Goal: Complete application form

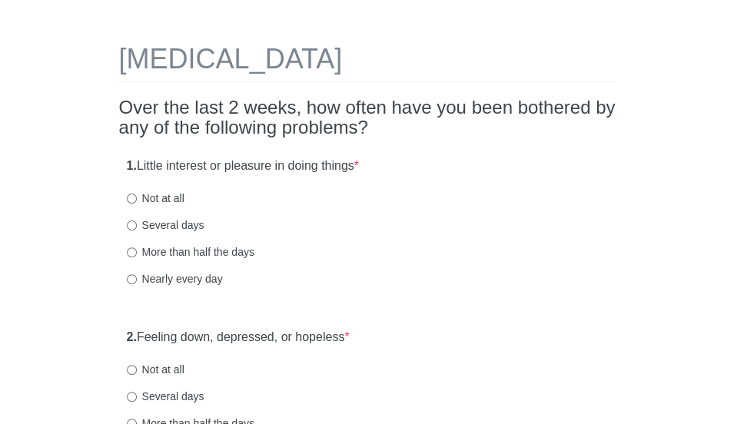
scroll to position [61, 0]
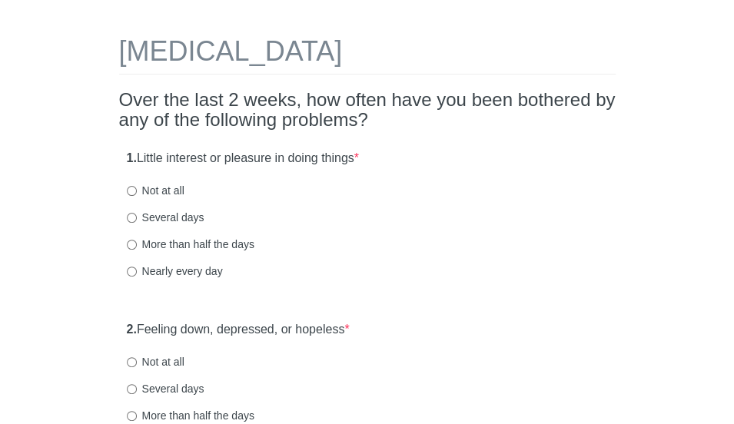
click at [136, 270] on label "Nearly every day" at bounding box center [175, 271] width 96 height 15
click at [136, 270] on input "Nearly every day" at bounding box center [132, 272] width 10 height 10
radio input "true"
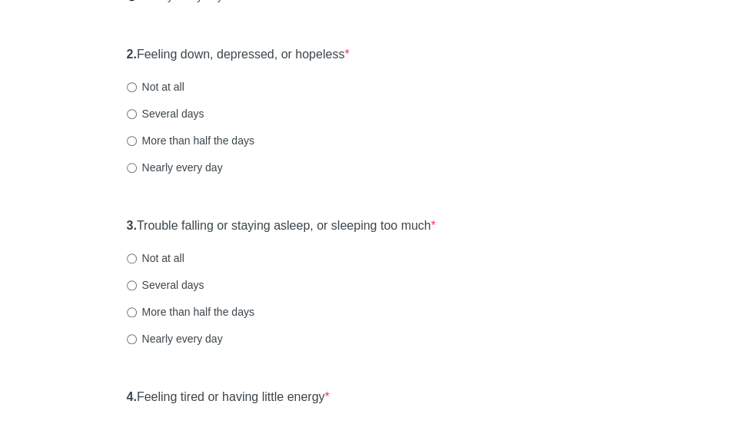
scroll to position [341, 0]
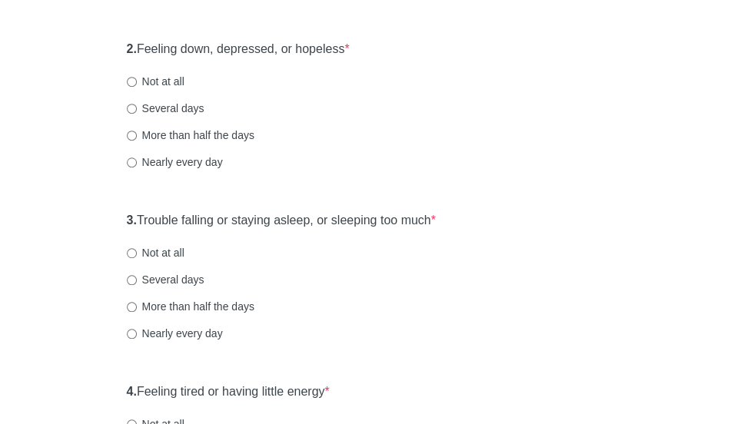
click at [201, 161] on label "Nearly every day" at bounding box center [175, 161] width 96 height 15
click at [137, 161] on input "Nearly every day" at bounding box center [132, 163] width 10 height 10
radio input "true"
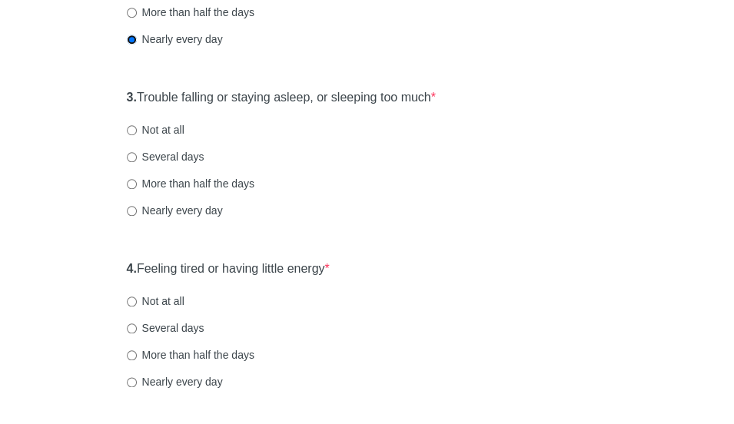
scroll to position [509, 0]
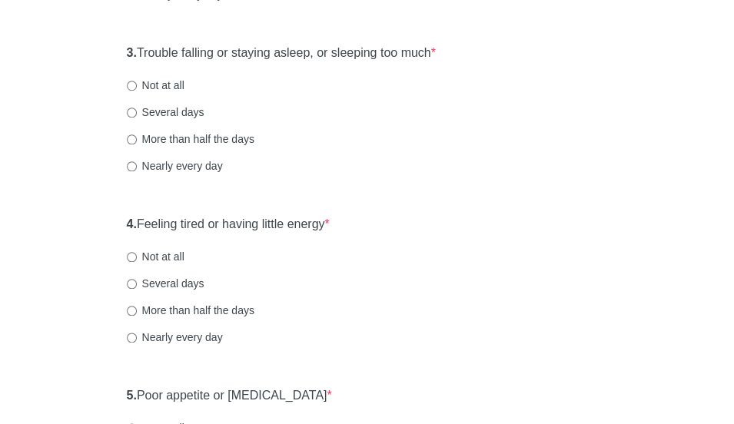
click at [197, 168] on label "Nearly every day" at bounding box center [175, 165] width 96 height 15
click at [137, 168] on input "Nearly every day" at bounding box center [132, 166] width 10 height 10
radio input "true"
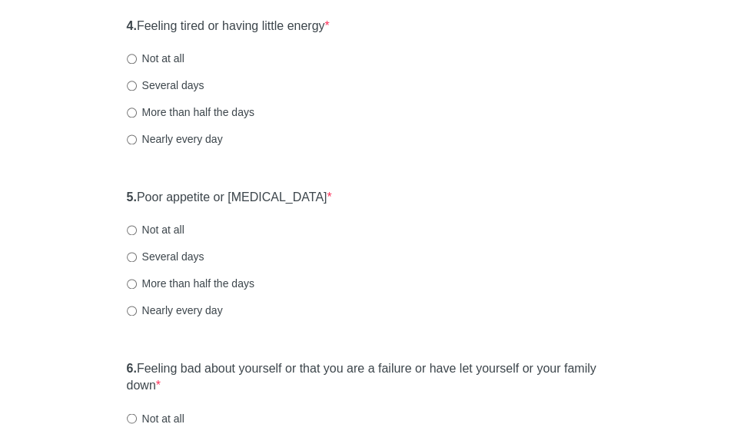
scroll to position [709, 0]
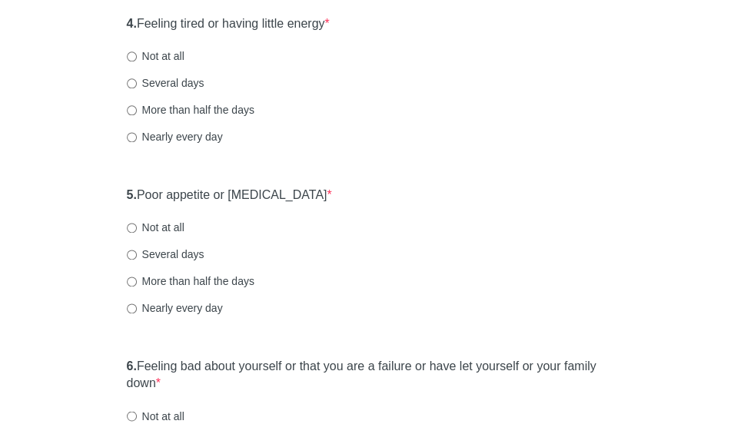
click at [192, 138] on label "Nearly every day" at bounding box center [175, 136] width 96 height 15
click at [137, 138] on input "Nearly every day" at bounding box center [132, 137] width 10 height 10
radio input "true"
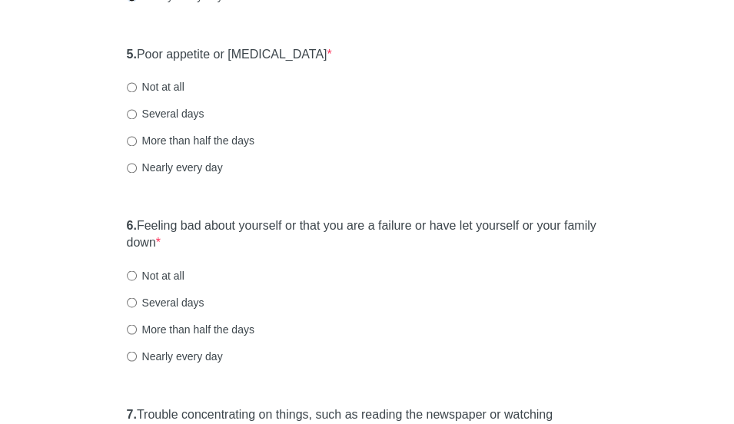
scroll to position [852, 0]
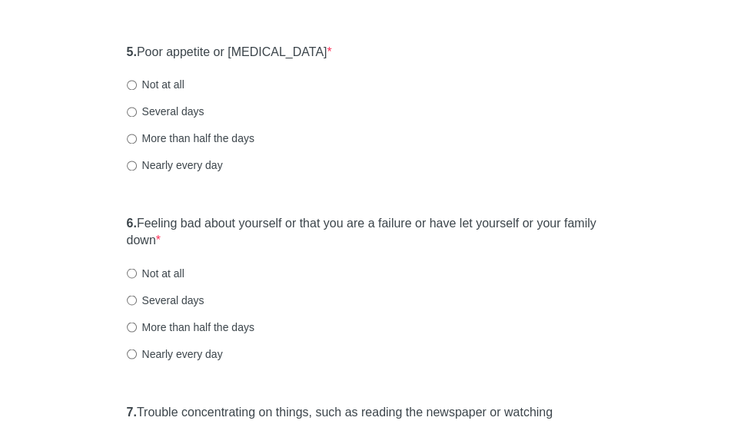
click at [174, 78] on label "Not at all" at bounding box center [156, 84] width 58 height 15
click at [137, 80] on input "Not at all" at bounding box center [132, 85] width 10 height 10
radio input "true"
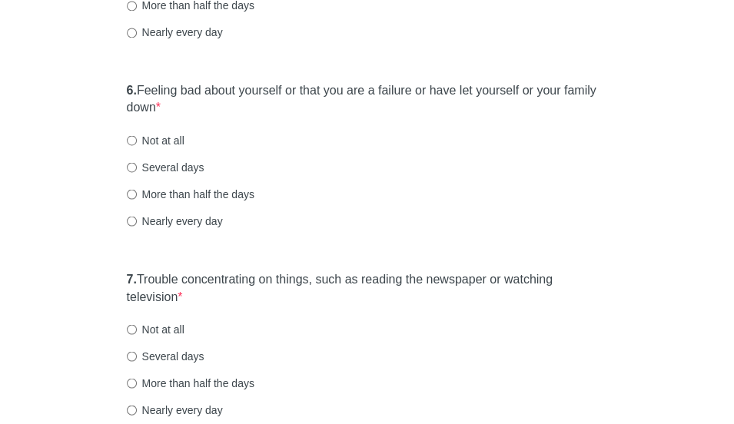
scroll to position [1021, 0]
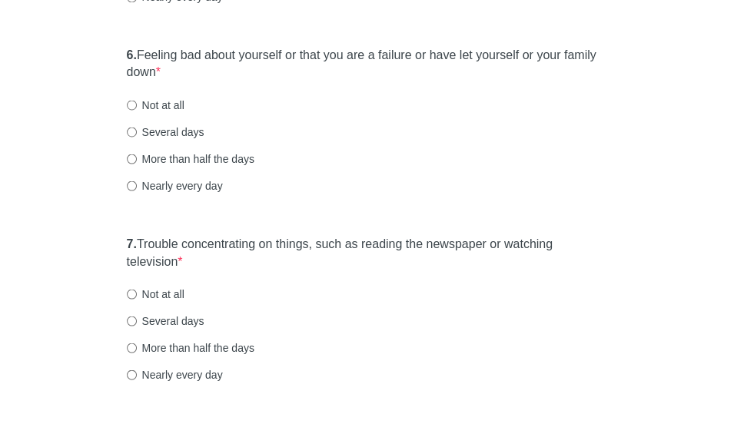
click at [154, 134] on label "Several days" at bounding box center [166, 131] width 78 height 15
click at [137, 134] on input "Several days" at bounding box center [132, 132] width 10 height 10
radio input "true"
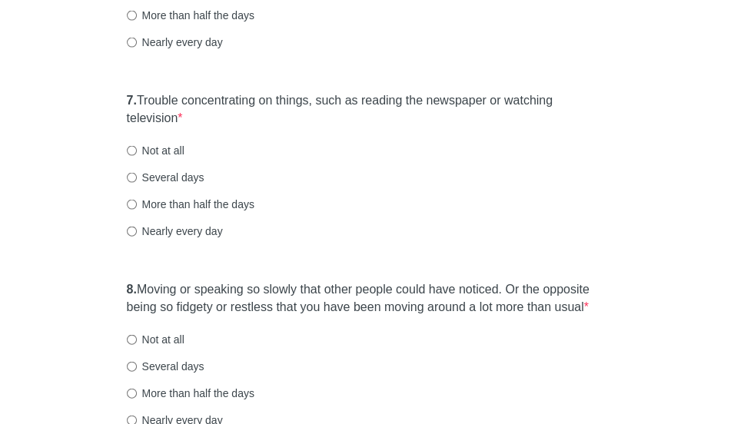
scroll to position [1228, 0]
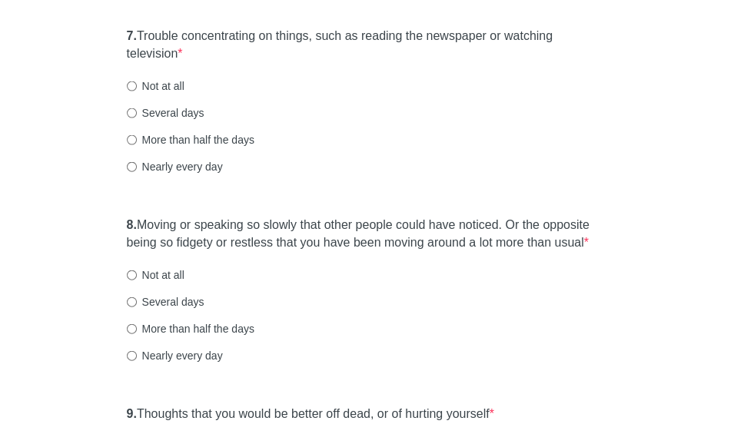
click at [176, 170] on label "Nearly every day" at bounding box center [175, 166] width 96 height 15
click at [137, 170] on input "Nearly every day" at bounding box center [132, 167] width 10 height 10
radio input "true"
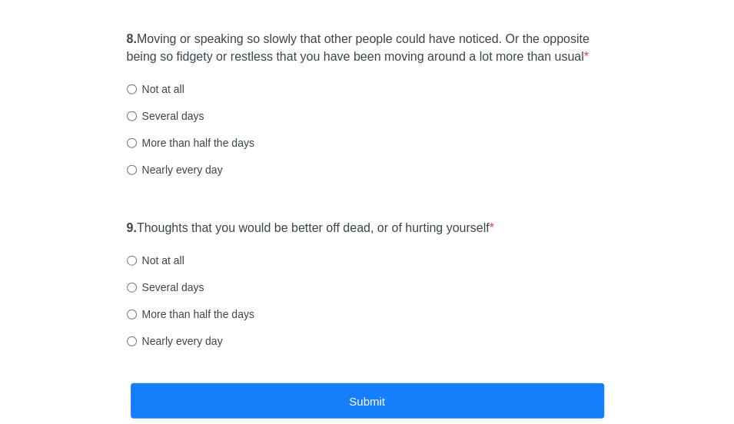
scroll to position [1416, 0]
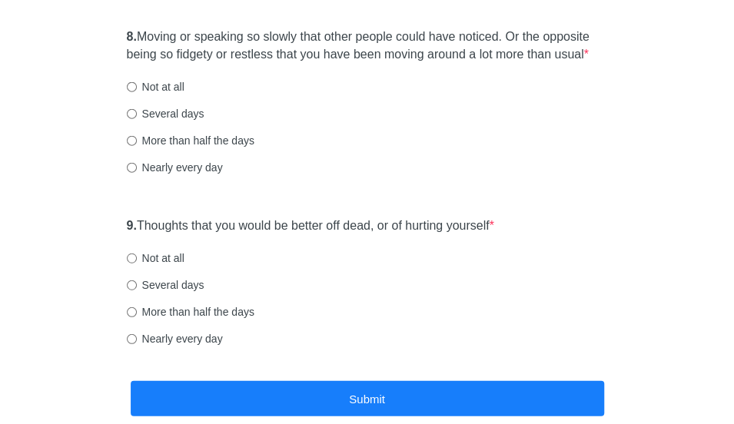
click at [190, 162] on label "Nearly every day" at bounding box center [175, 167] width 96 height 15
click at [137, 163] on input "Nearly every day" at bounding box center [132, 168] width 10 height 10
radio input "true"
click at [145, 261] on label "Not at all" at bounding box center [156, 258] width 58 height 15
click at [137, 261] on input "Not at all" at bounding box center [132, 259] width 10 height 10
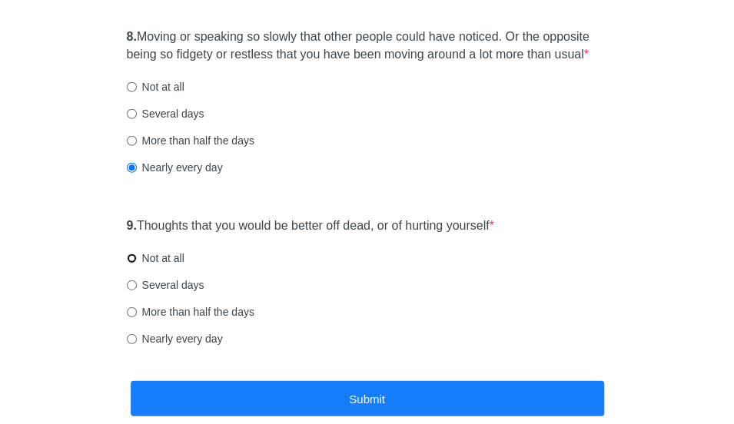
radio input "true"
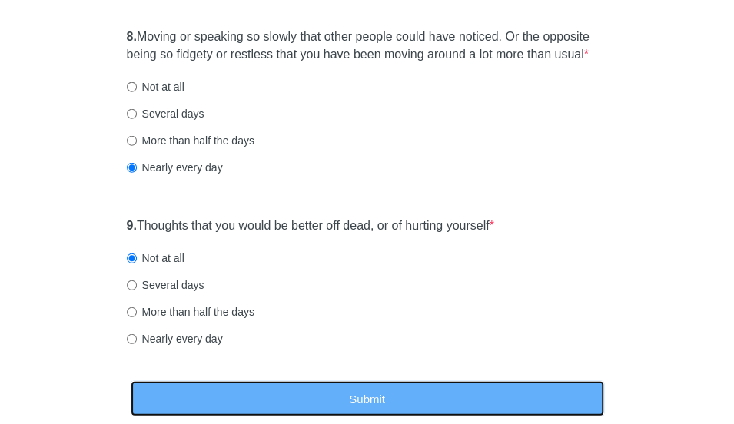
click at [345, 393] on button "Submit" at bounding box center [367, 399] width 473 height 36
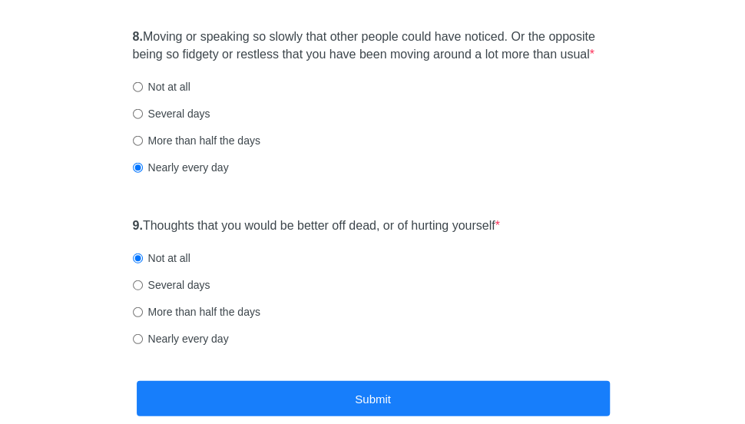
scroll to position [0, 0]
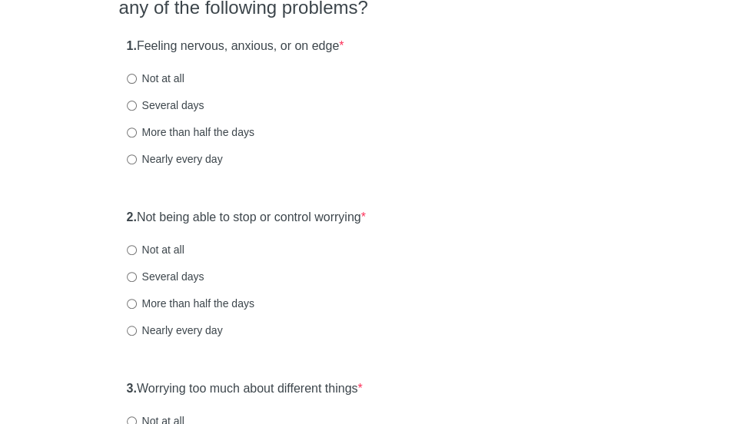
scroll to position [189, 0]
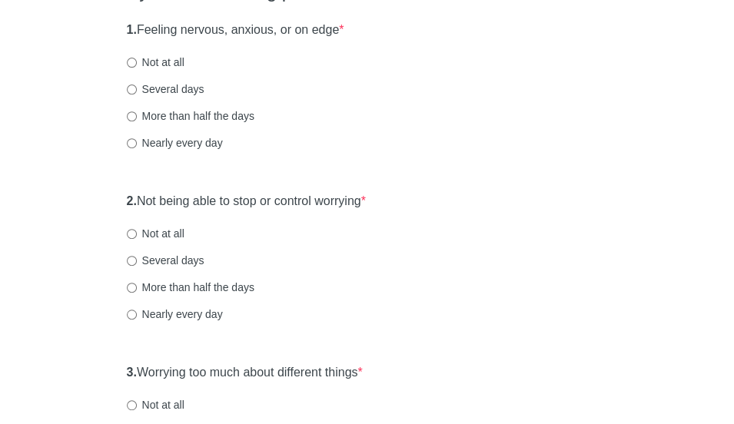
click at [188, 145] on label "Nearly every day" at bounding box center [175, 142] width 96 height 15
click at [137, 145] on input "Nearly every day" at bounding box center [132, 143] width 10 height 10
radio input "true"
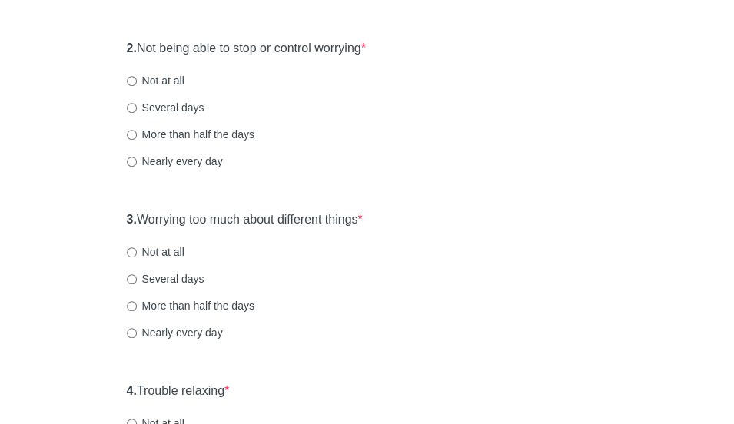
scroll to position [348, 0]
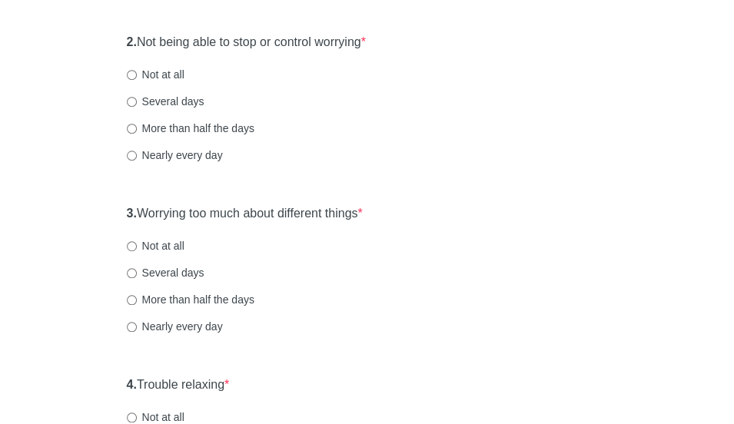
click at [192, 127] on label "More than half the days" at bounding box center [191, 128] width 128 height 15
click at [137, 127] on input "More than half the days" at bounding box center [132, 129] width 10 height 10
radio input "true"
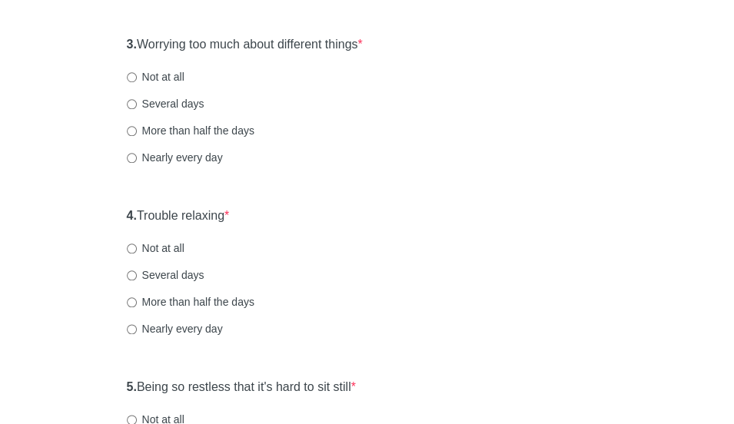
scroll to position [545, 0]
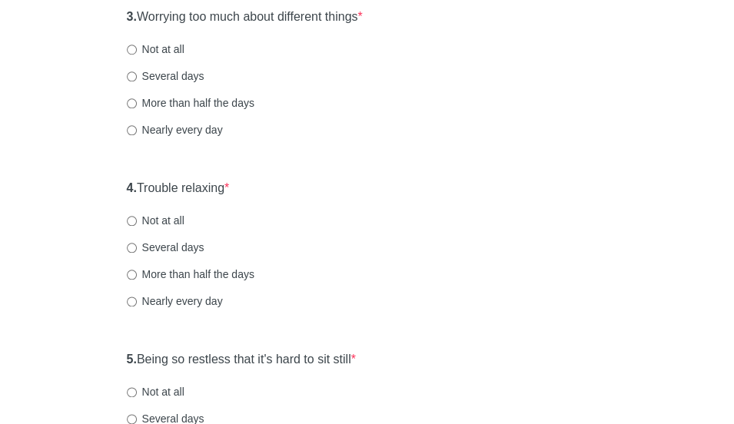
click at [212, 132] on label "Nearly every day" at bounding box center [175, 129] width 96 height 15
click at [137, 132] on input "Nearly every day" at bounding box center [132, 130] width 10 height 10
radio input "true"
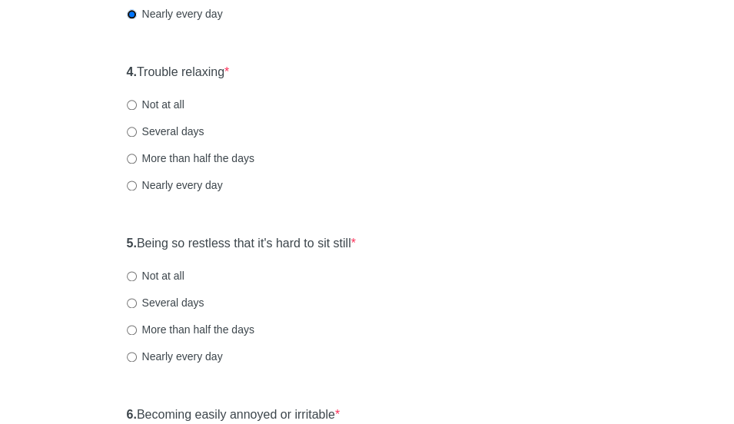
scroll to position [675, 0]
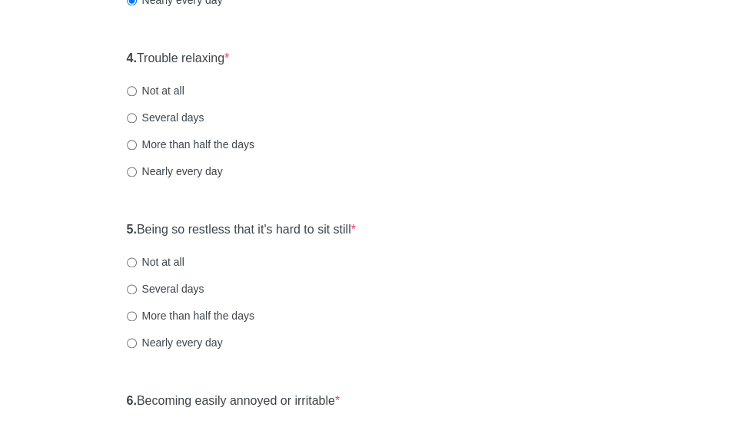
click at [181, 130] on div "4. Trouble relaxing * Not at all Several days More than half the days Nearly ev…" at bounding box center [367, 122] width 496 height 160
click at [181, 144] on label "More than half the days" at bounding box center [191, 144] width 128 height 15
click at [137, 144] on input "More than half the days" at bounding box center [132, 145] width 10 height 10
radio input "true"
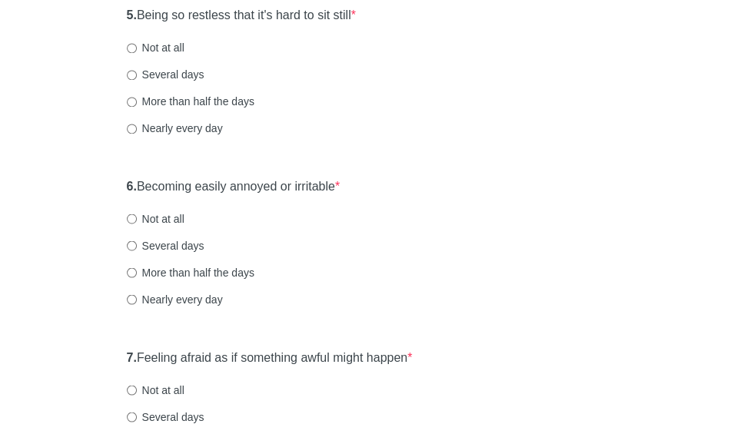
scroll to position [899, 0]
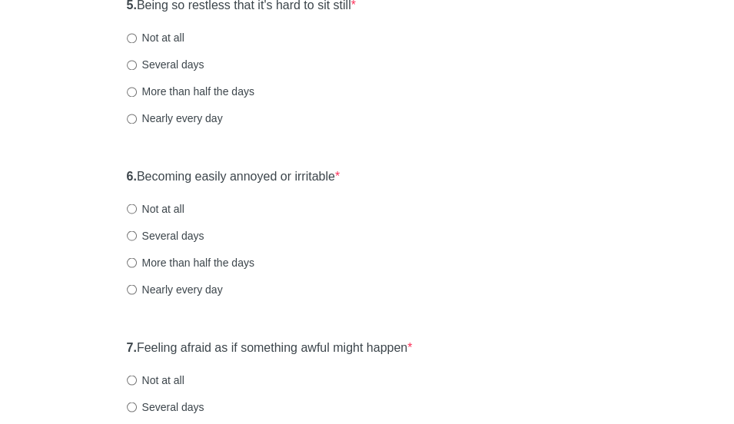
click at [193, 61] on label "Several days" at bounding box center [166, 64] width 78 height 15
click at [137, 61] on input "Several days" at bounding box center [132, 65] width 10 height 10
radio input "true"
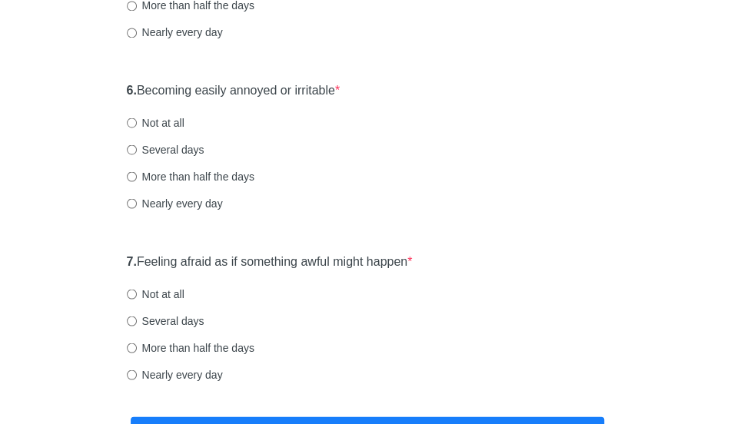
scroll to position [987, 0]
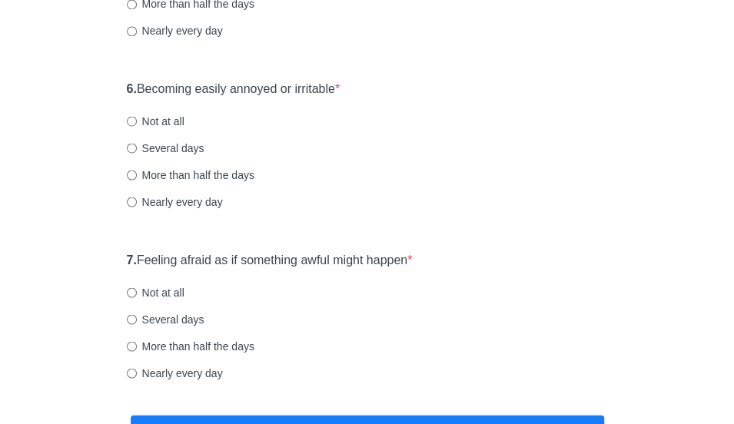
click at [188, 146] on label "Several days" at bounding box center [166, 147] width 78 height 15
click at [137, 146] on input "Several days" at bounding box center [132, 148] width 10 height 10
radio input "true"
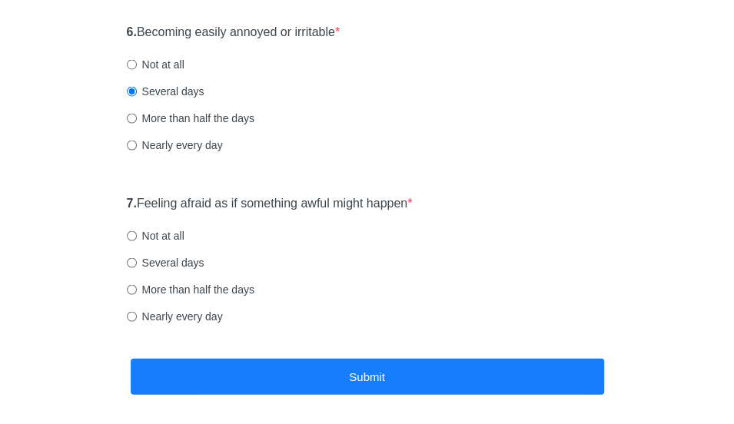
click at [186, 287] on label "More than half the days" at bounding box center [191, 288] width 128 height 15
click at [137, 287] on input "More than half the days" at bounding box center [132, 289] width 10 height 10
radio input "true"
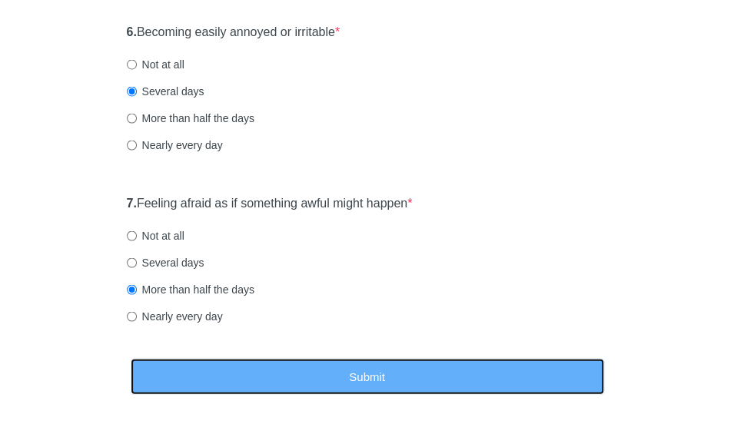
click at [198, 374] on button "Submit" at bounding box center [367, 376] width 473 height 36
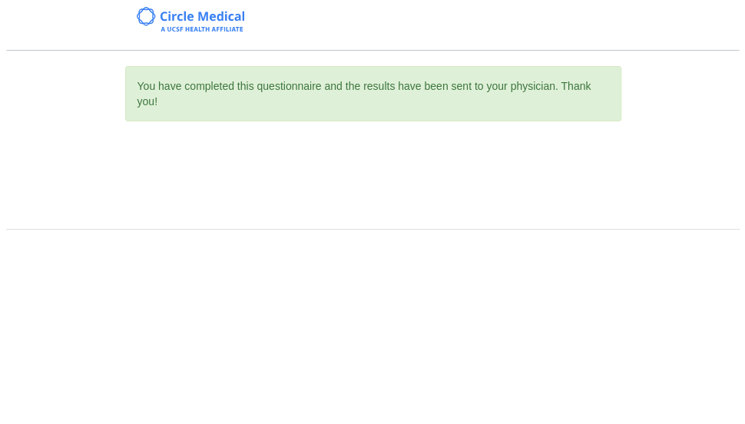
scroll to position [0, 0]
